Goal: Communication & Community: Share content

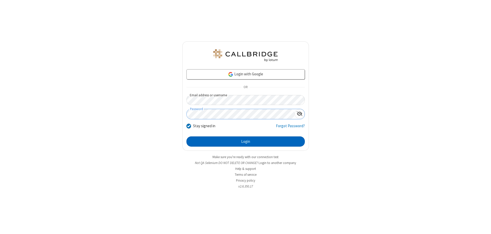
click at [245, 142] on button "Login" at bounding box center [245, 142] width 118 height 10
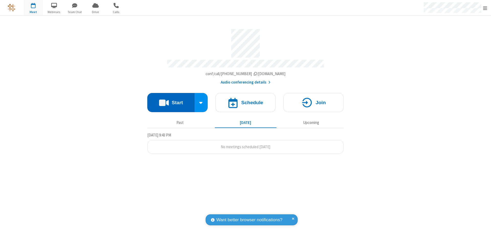
click at [171, 100] on button "Start" at bounding box center [170, 102] width 47 height 19
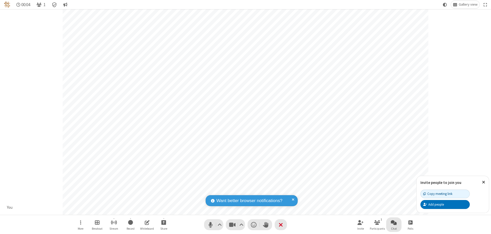
click at [394, 222] on span "Open chat" at bounding box center [394, 222] width 6 height 6
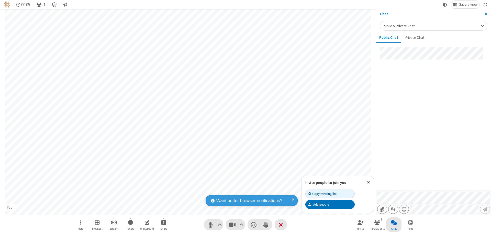
type input "C:\fakepath\doc_test.docx"
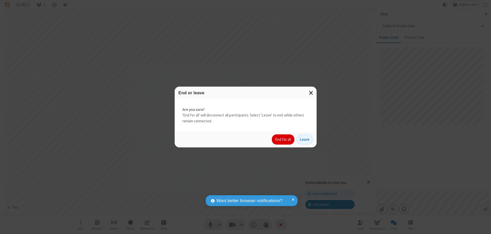
click at [283, 140] on button "End for all" at bounding box center [283, 139] width 23 height 10
